Goal: Task Accomplishment & Management: Complete application form

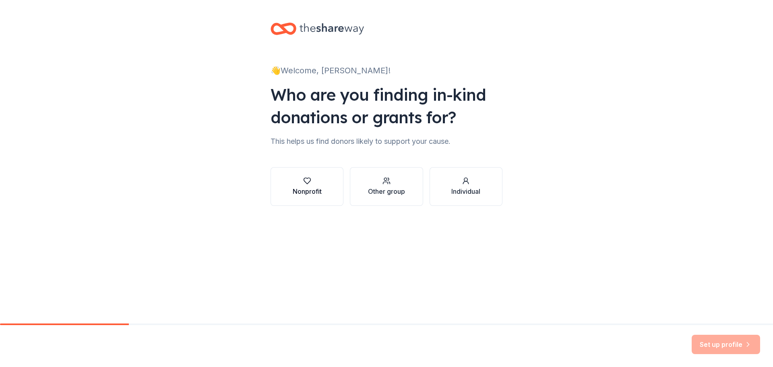
click at [313, 200] on button "Nonprofit" at bounding box center [307, 186] width 73 height 39
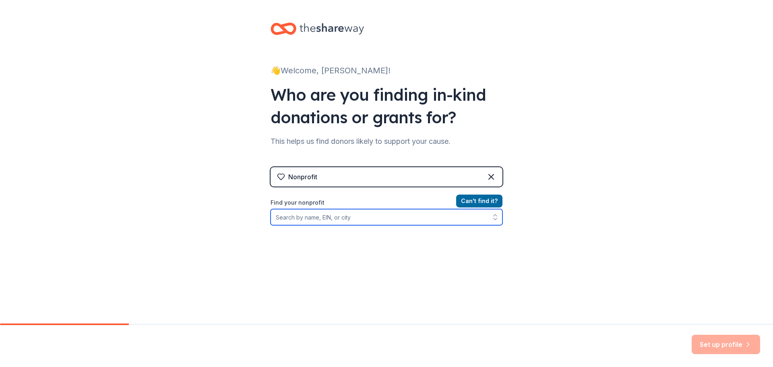
click at [365, 217] on input "Find your nonprofit" at bounding box center [387, 217] width 232 height 16
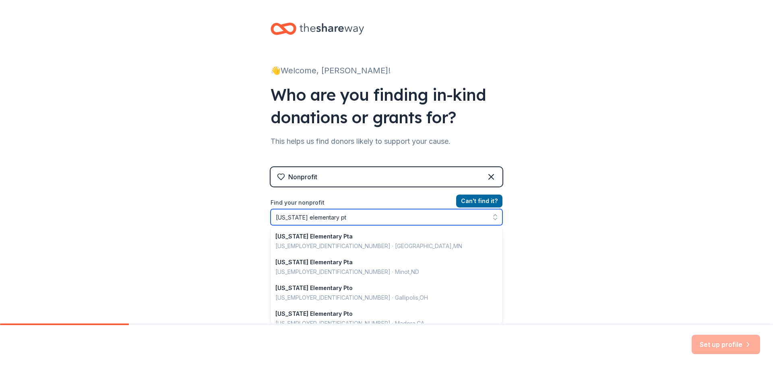
type input "washington elementary pto"
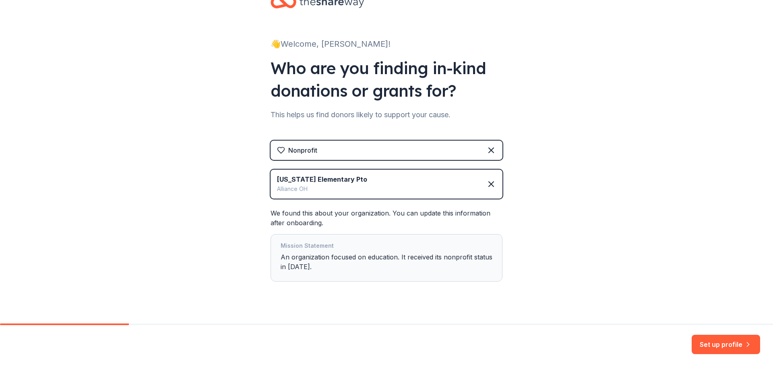
scroll to position [39, 0]
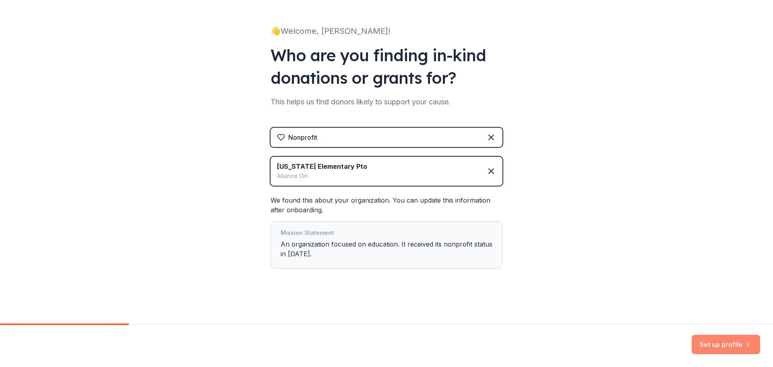
click at [724, 340] on button "Set up profile" at bounding box center [726, 344] width 68 height 19
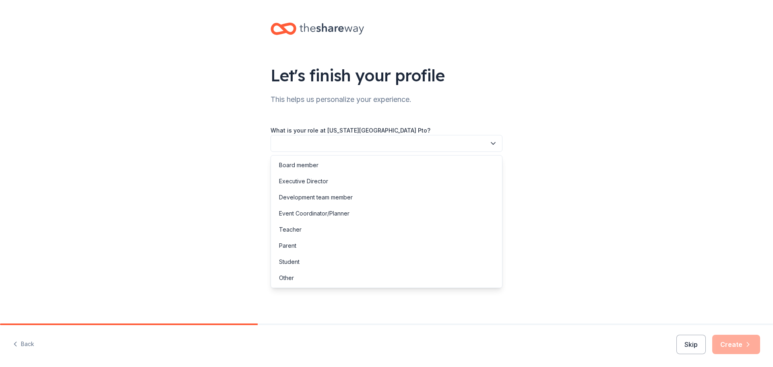
click at [324, 142] on button "button" at bounding box center [387, 143] width 232 height 17
click at [312, 215] on div "Event Coordinator/Planner" at bounding box center [314, 214] width 70 height 10
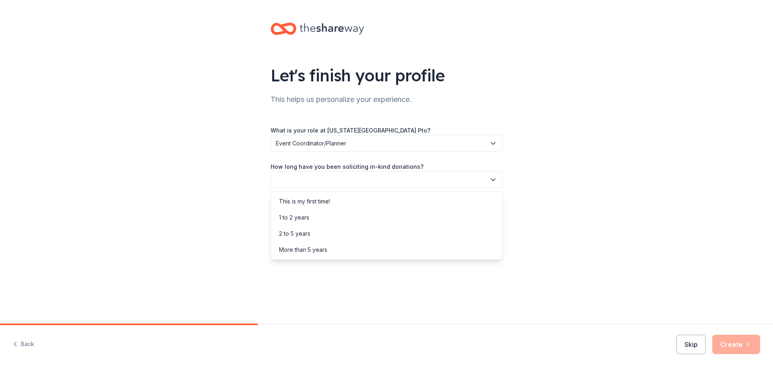
click at [302, 182] on button "button" at bounding box center [387, 179] width 232 height 17
click at [307, 203] on div "This is my first time!" at bounding box center [304, 202] width 51 height 10
click at [314, 216] on button "button" at bounding box center [387, 215] width 232 height 17
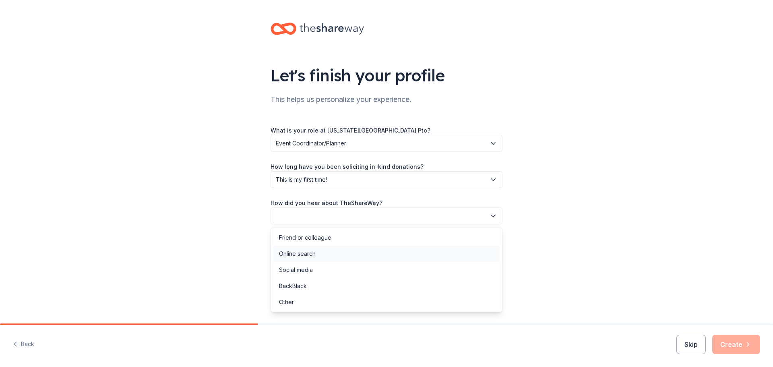
click at [324, 256] on div "Online search" at bounding box center [387, 254] width 228 height 16
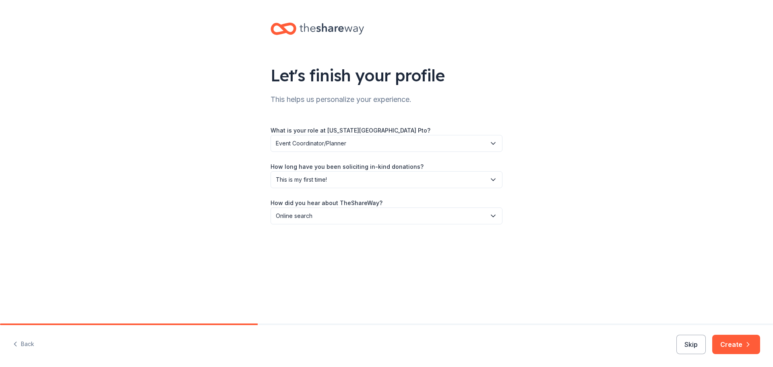
click at [739, 343] on button "Create" at bounding box center [736, 344] width 48 height 19
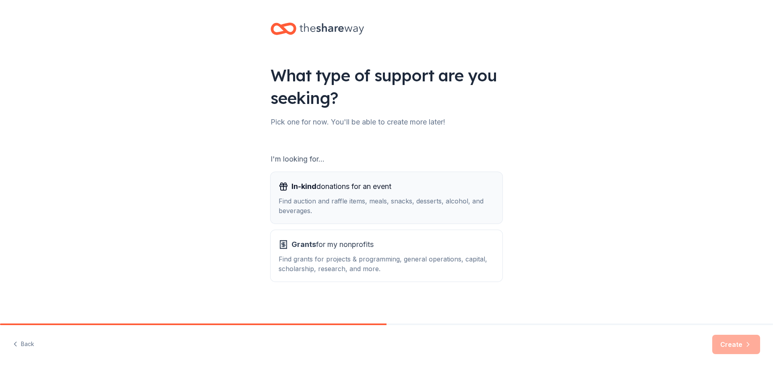
click at [326, 203] on div "Find auction and raffle items, meals, snacks, desserts, alcohol, and beverages." at bounding box center [387, 205] width 216 height 19
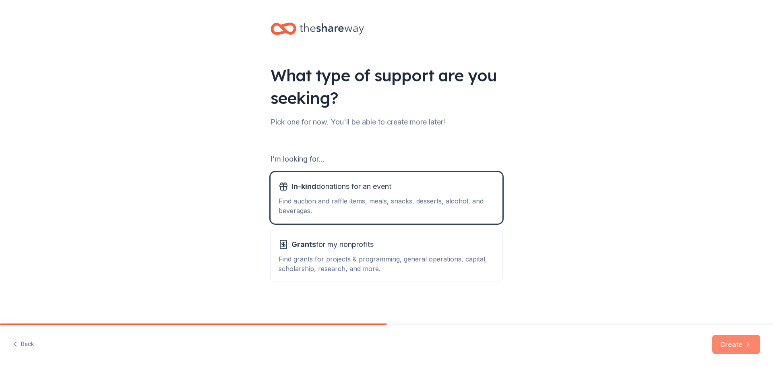
click at [731, 341] on button "Create" at bounding box center [736, 344] width 48 height 19
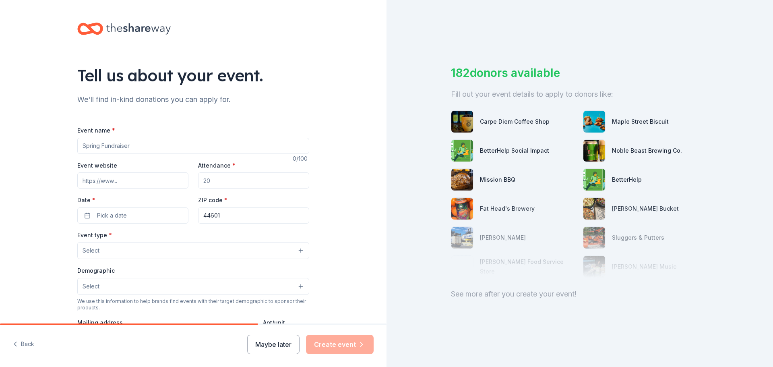
click at [129, 147] on input "Event name *" at bounding box center [193, 146] width 232 height 16
type input "November Calendar Fundraiser"
drag, startPoint x: 215, startPoint y: 179, endPoint x: 169, endPoint y: 188, distance: 47.2
click at [169, 188] on div "Event website Attendance * Date * Pick a date ZIP code * 44601" at bounding box center [193, 191] width 232 height 63
type input "400"
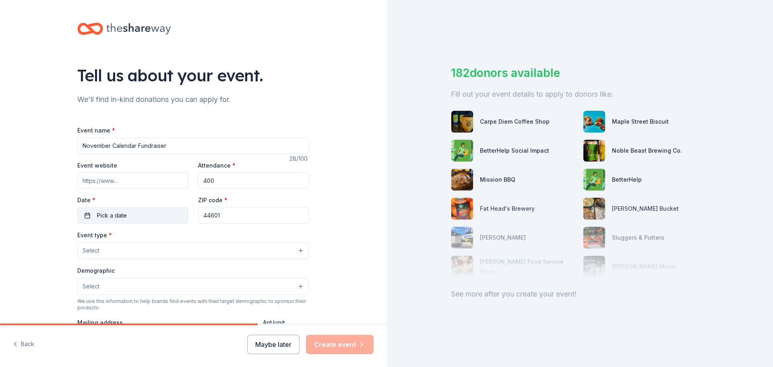
click at [122, 213] on span "Pick a date" at bounding box center [112, 216] width 30 height 10
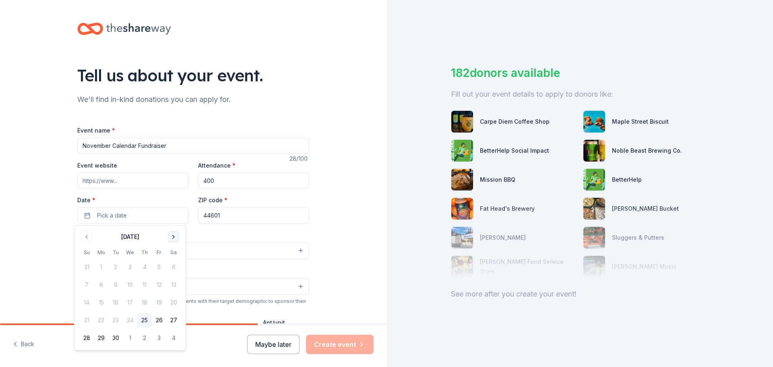
click at [174, 238] on button "Go to next month" at bounding box center [173, 236] width 11 height 11
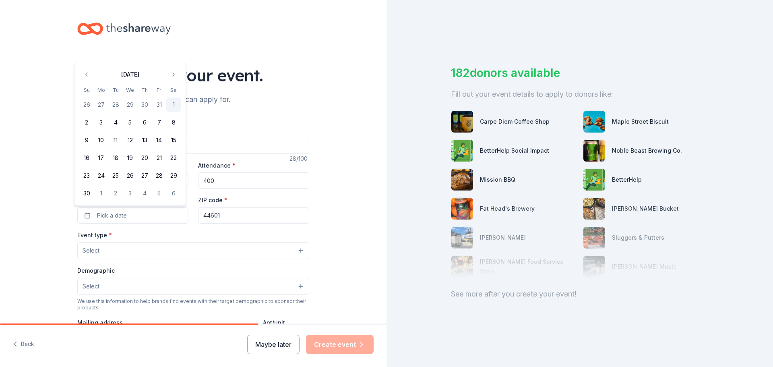
click at [172, 105] on button "1" at bounding box center [173, 104] width 14 height 14
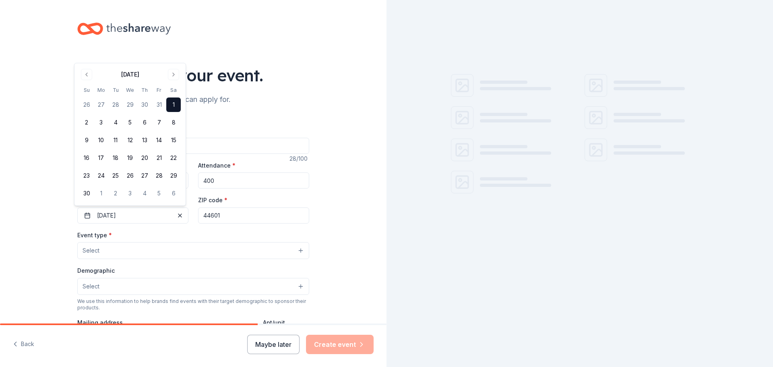
click at [231, 217] on input "44601" at bounding box center [253, 215] width 111 height 16
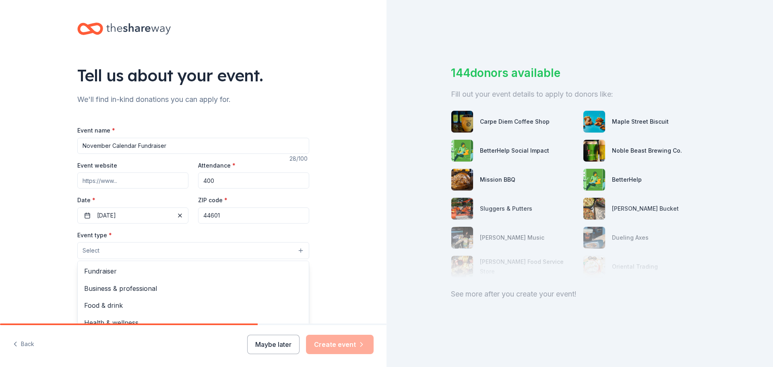
click at [125, 249] on button "Select" at bounding box center [193, 250] width 232 height 17
click at [118, 272] on span "Fundraiser" at bounding box center [193, 271] width 218 height 10
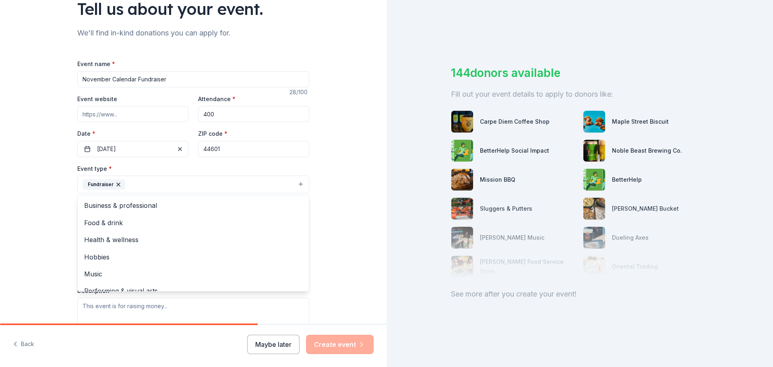
scroll to position [81, 0]
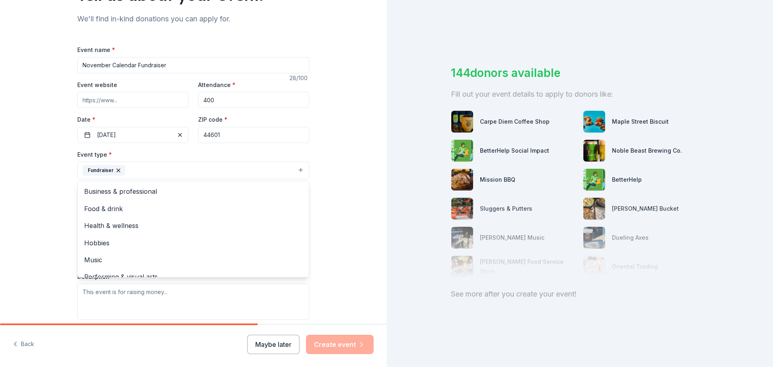
click at [43, 191] on div "Tell us about your event. We'll find in-kind donations you can apply for. Event…" at bounding box center [193, 187] width 387 height 537
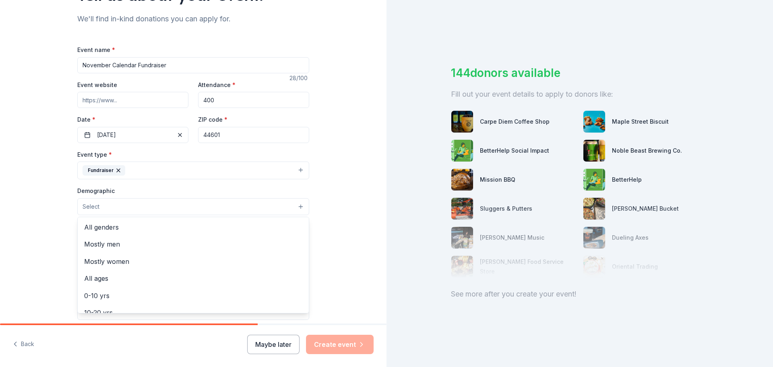
click at [101, 205] on button "Select" at bounding box center [193, 206] width 232 height 17
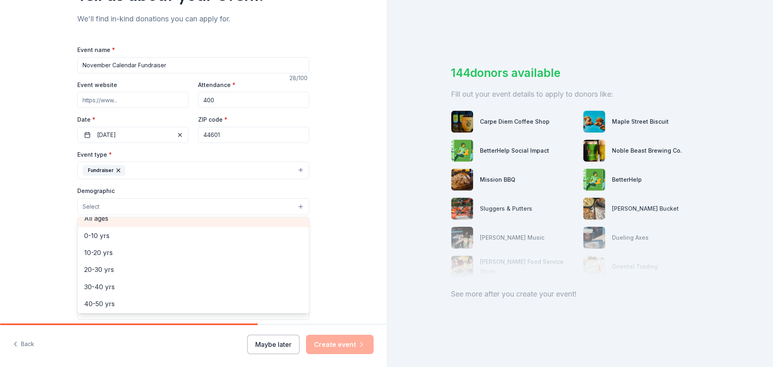
scroll to position [40, 0]
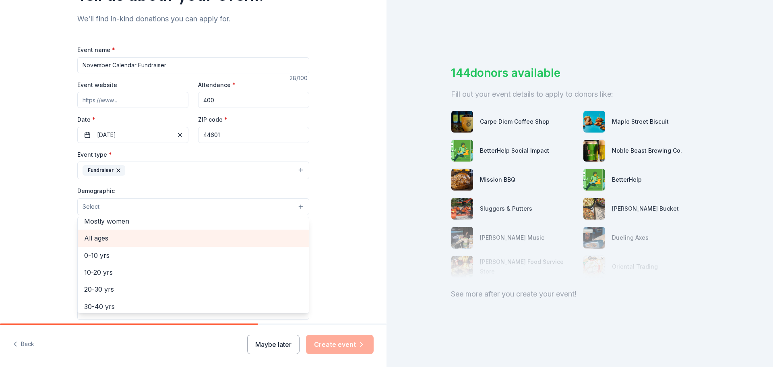
click at [101, 240] on span "All ages" at bounding box center [193, 238] width 218 height 10
click at [43, 241] on div "Tell us about your event. We'll find in-kind donations you can apply for. Event…" at bounding box center [193, 188] width 387 height 538
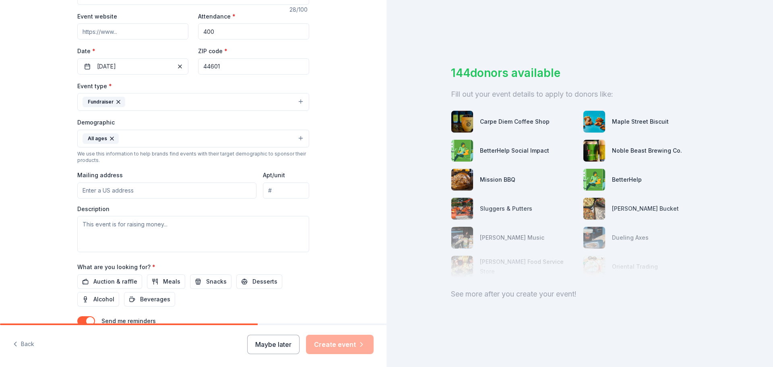
scroll to position [161, 0]
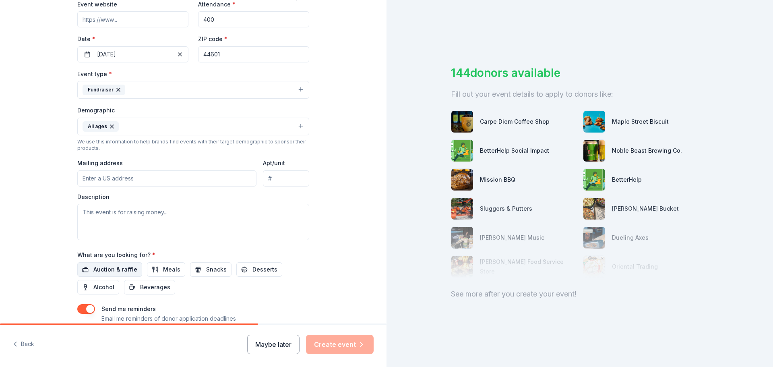
click at [111, 265] on span "Auction & raffle" at bounding box center [115, 270] width 44 height 10
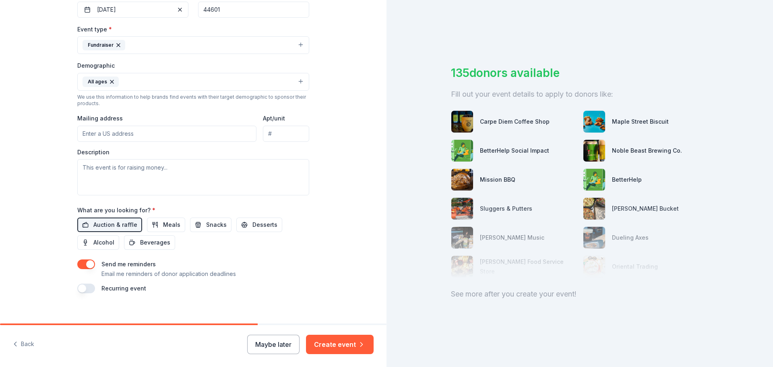
scroll to position [214, 0]
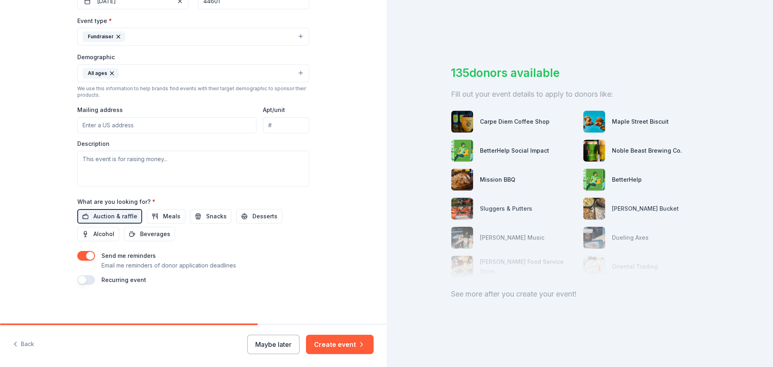
click at [135, 128] on input "Mailing address" at bounding box center [166, 125] width 179 height 16
type input "5786 Beechwood Avenue, Alliance, OH, 44601"
click at [171, 161] on textarea at bounding box center [193, 169] width 232 height 36
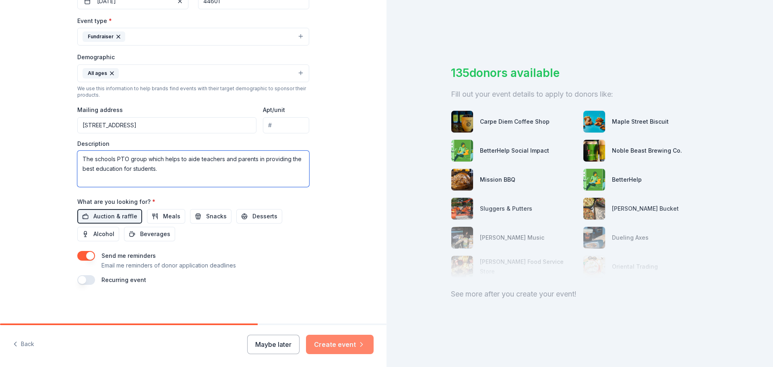
type textarea "The schools PTO group which helps to aide teachers and parents in providing the…"
click at [343, 348] on button "Create event" at bounding box center [340, 344] width 68 height 19
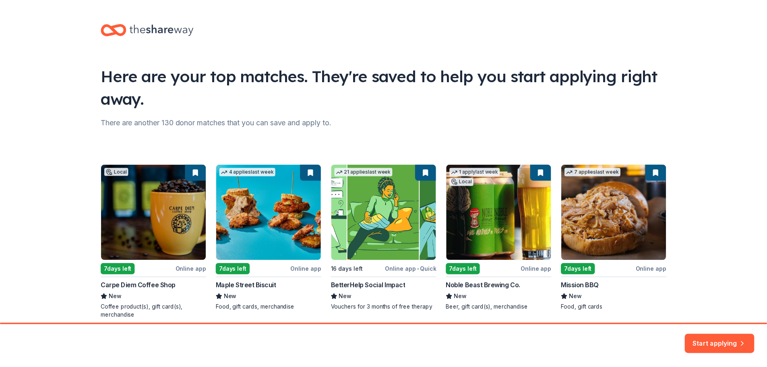
scroll to position [35, 0]
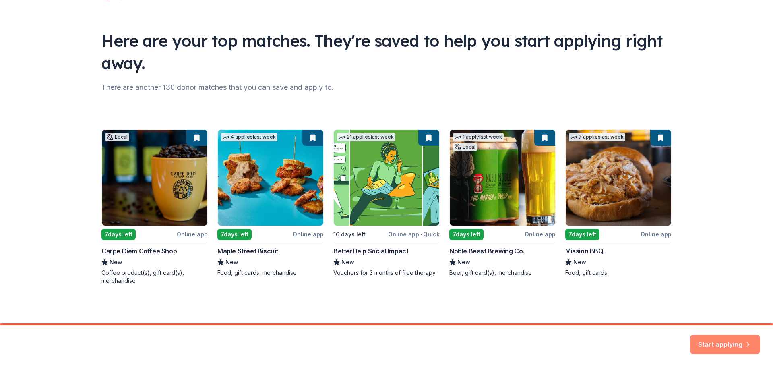
click at [709, 339] on button "Start applying" at bounding box center [725, 339] width 70 height 19
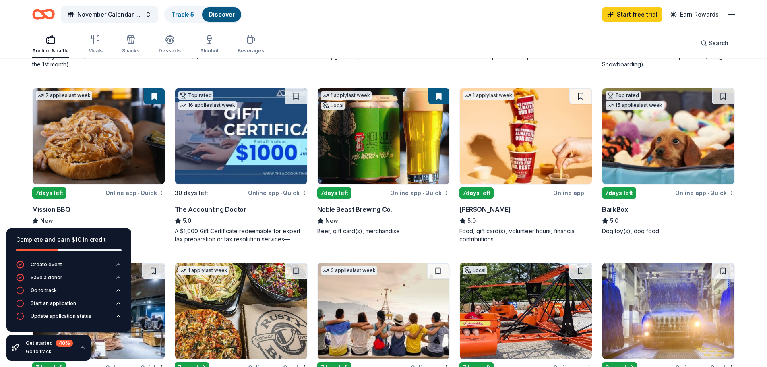
scroll to position [403, 0]
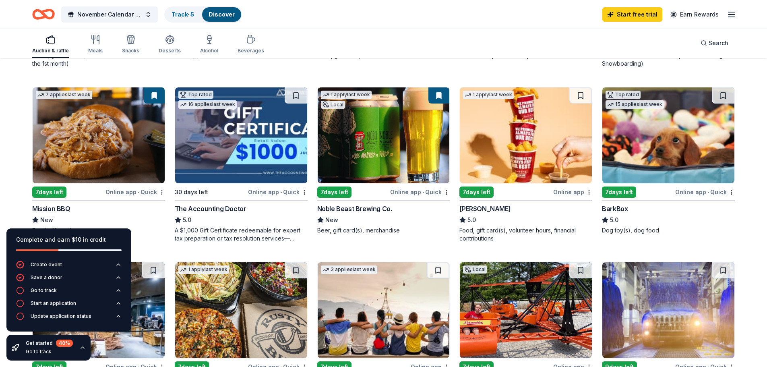
click at [83, 348] on icon "button" at bounding box center [82, 347] width 6 height 6
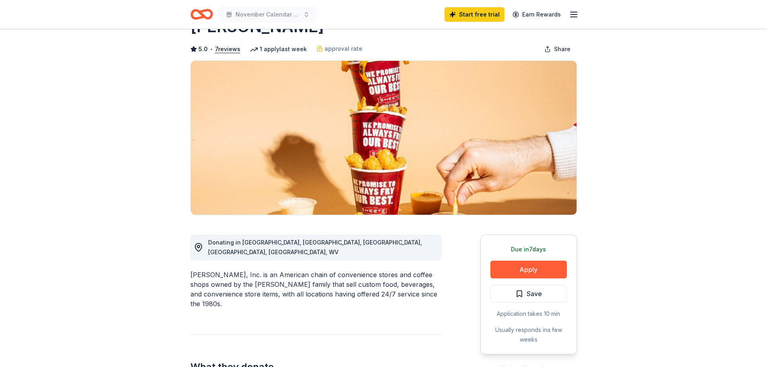
scroll to position [81, 0]
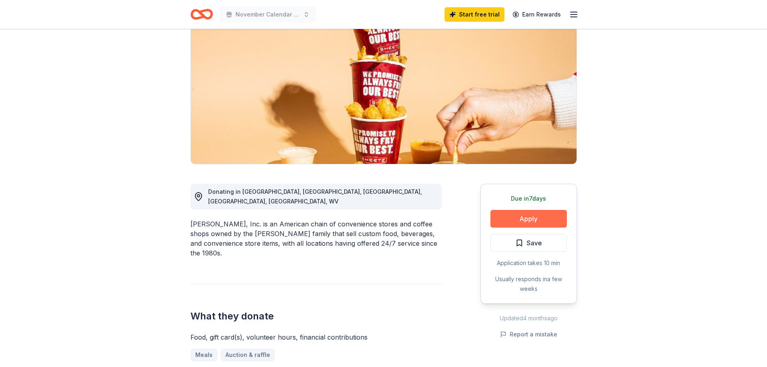
click at [509, 218] on button "Apply" at bounding box center [528, 219] width 77 height 18
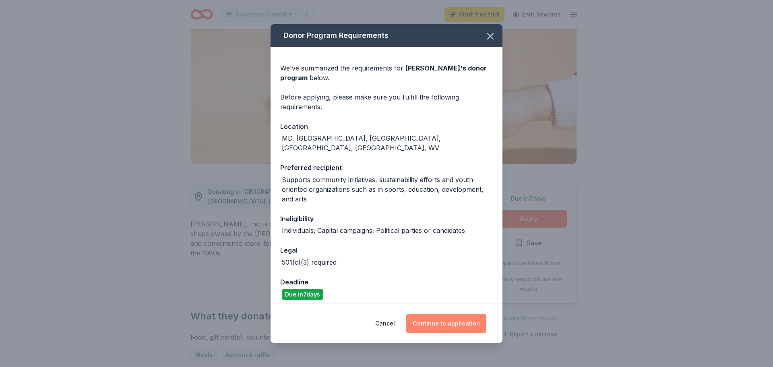
click at [445, 323] on button "Continue to application" at bounding box center [446, 323] width 80 height 19
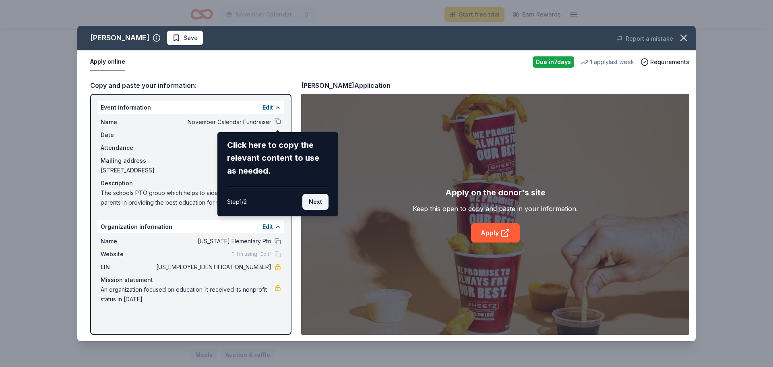
click at [320, 200] on button "Next" at bounding box center [315, 202] width 26 height 16
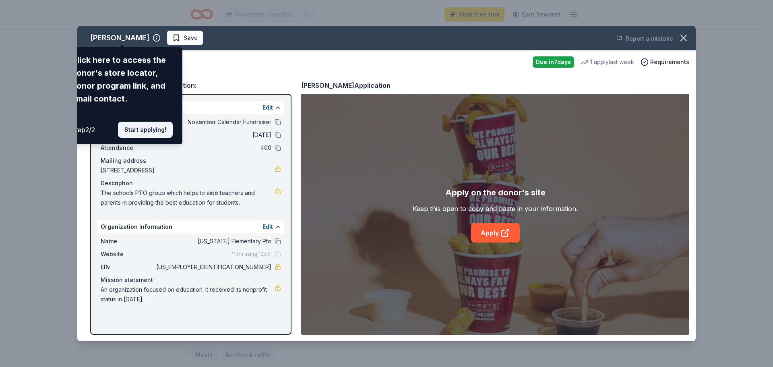
click at [156, 130] on button "Start applying!" at bounding box center [145, 130] width 55 height 16
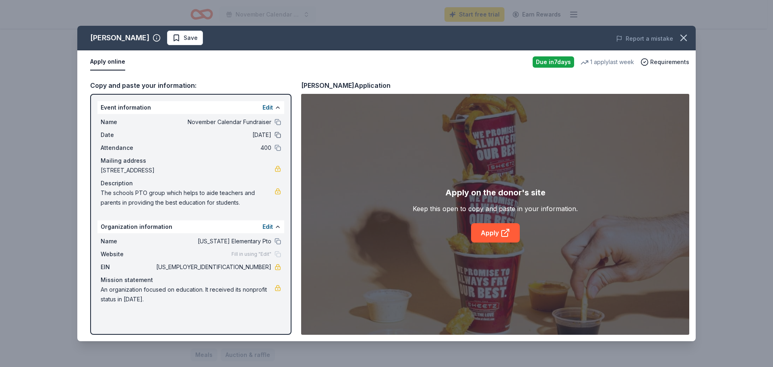
click at [278, 135] on button at bounding box center [278, 135] width 6 height 6
click at [507, 230] on icon at bounding box center [506, 233] width 10 height 10
click at [279, 241] on button at bounding box center [278, 241] width 6 height 6
click at [277, 122] on button at bounding box center [278, 122] width 6 height 6
click at [686, 37] on icon "button" at bounding box center [683, 37] width 11 height 11
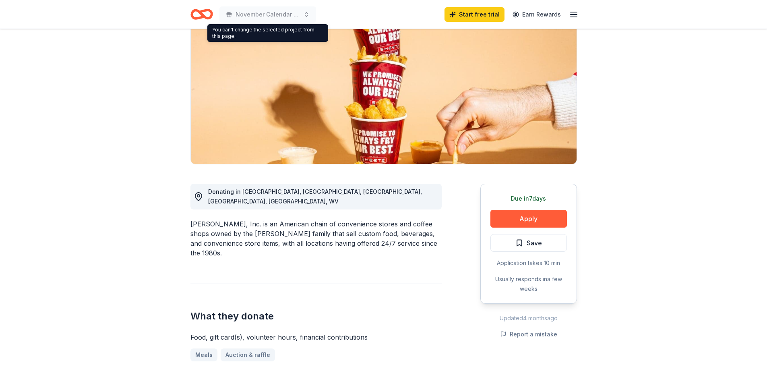
scroll to position [0, 0]
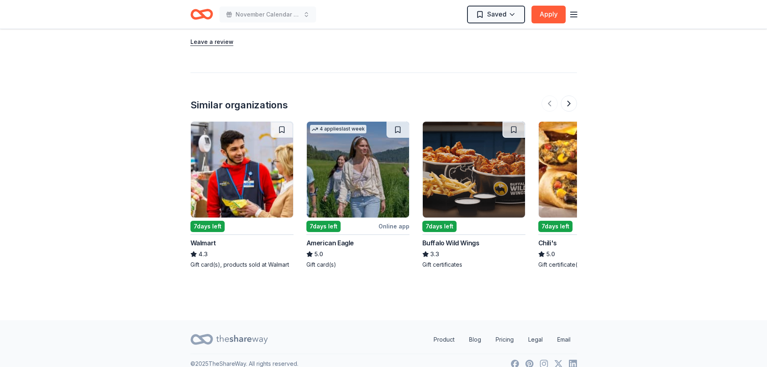
scroll to position [808, 0]
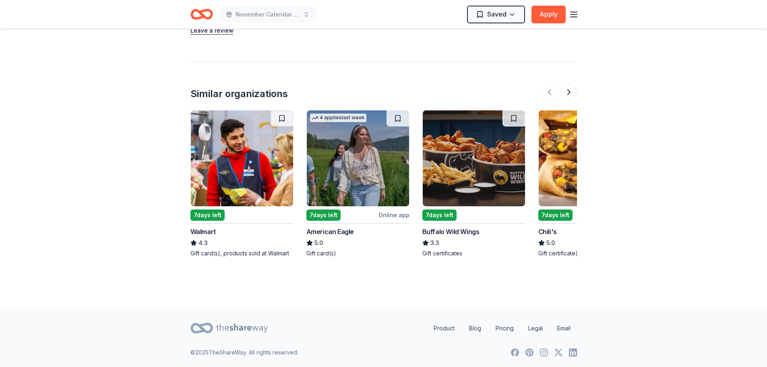
click at [477, 156] on img at bounding box center [474, 158] width 102 height 96
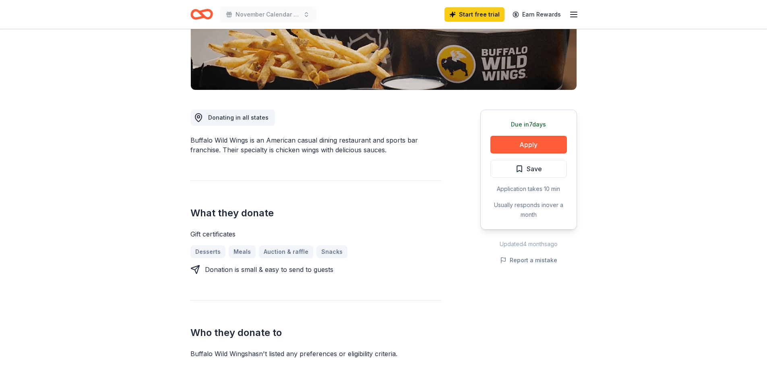
scroll to position [161, 0]
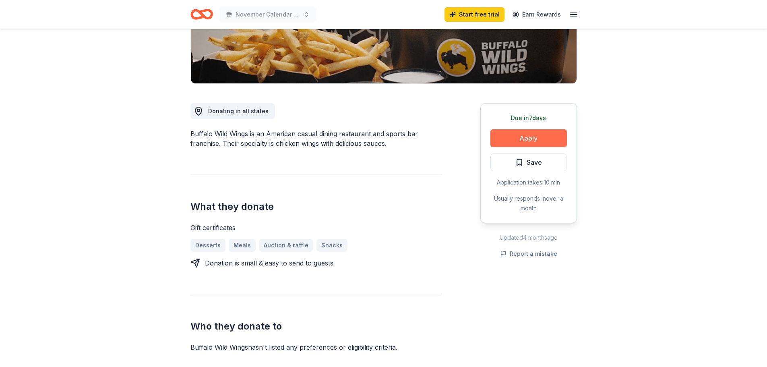
click at [541, 136] on button "Apply" at bounding box center [528, 138] width 77 height 18
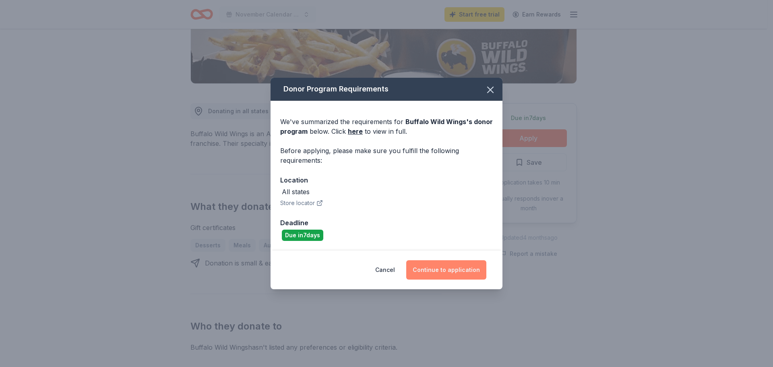
click at [457, 269] on button "Continue to application" at bounding box center [446, 269] width 80 height 19
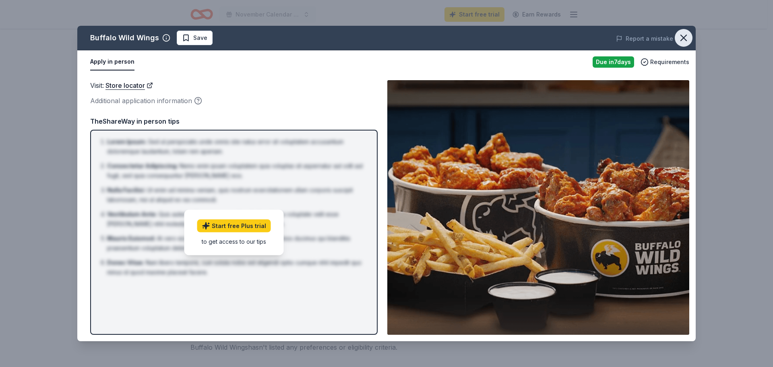
click at [687, 38] on icon "button" at bounding box center [683, 37] width 11 height 11
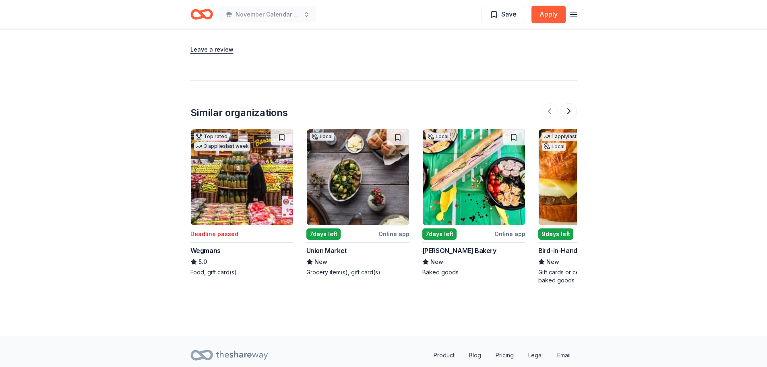
scroll to position [886, 0]
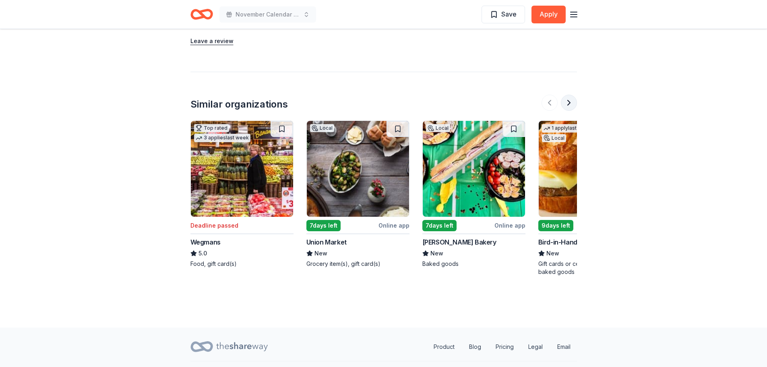
click at [572, 105] on button at bounding box center [569, 103] width 16 height 16
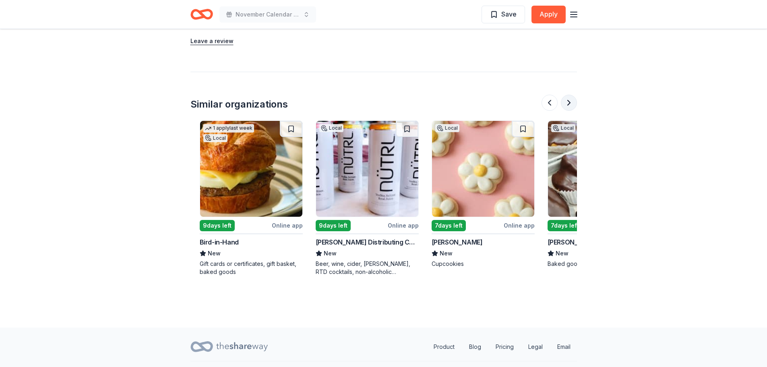
scroll to position [0, 348]
